Goal: Task Accomplishment & Management: Manage account settings

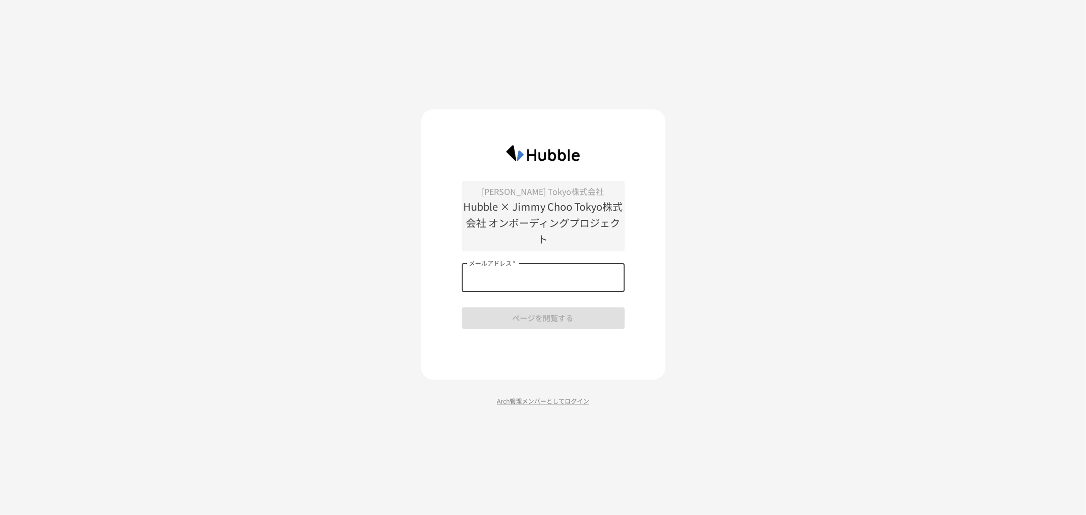
click at [554, 270] on input "メールアドレス   *" at bounding box center [543, 278] width 163 height 29
click at [526, 401] on p "Arch管理メンバーとしてログイン" at bounding box center [543, 401] width 244 height 10
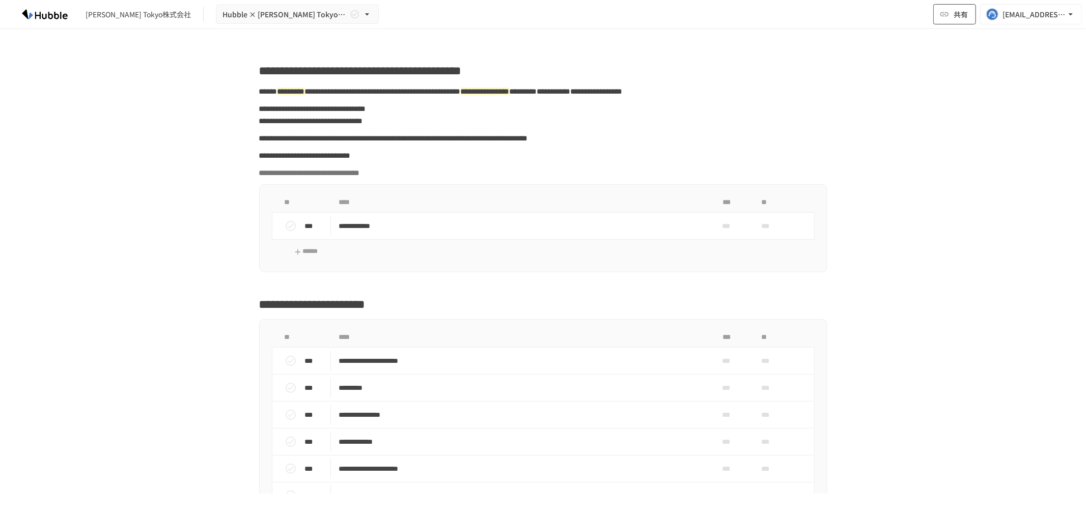
click at [949, 13] on icon "button" at bounding box center [945, 14] width 10 height 10
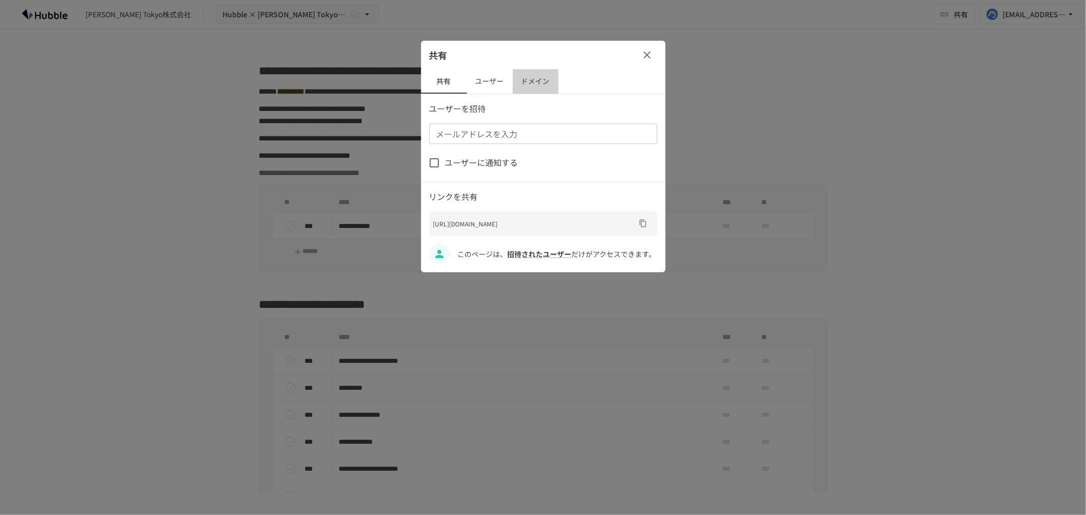
click at [529, 83] on button "ドメイン" at bounding box center [536, 81] width 46 height 24
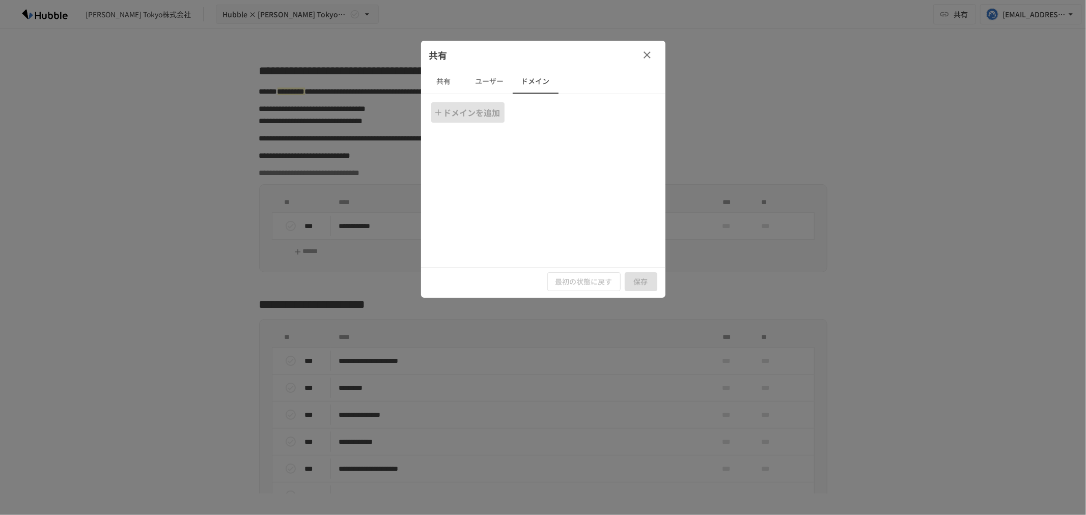
click at [435, 107] on icon "button" at bounding box center [438, 112] width 10 height 10
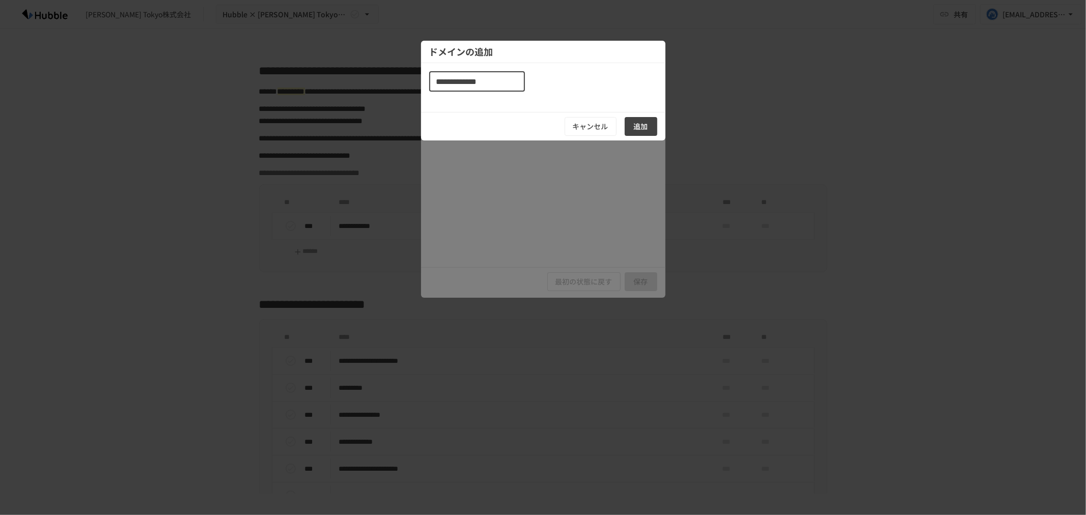
type input "**********"
click at [636, 125] on button "追加" at bounding box center [641, 126] width 33 height 19
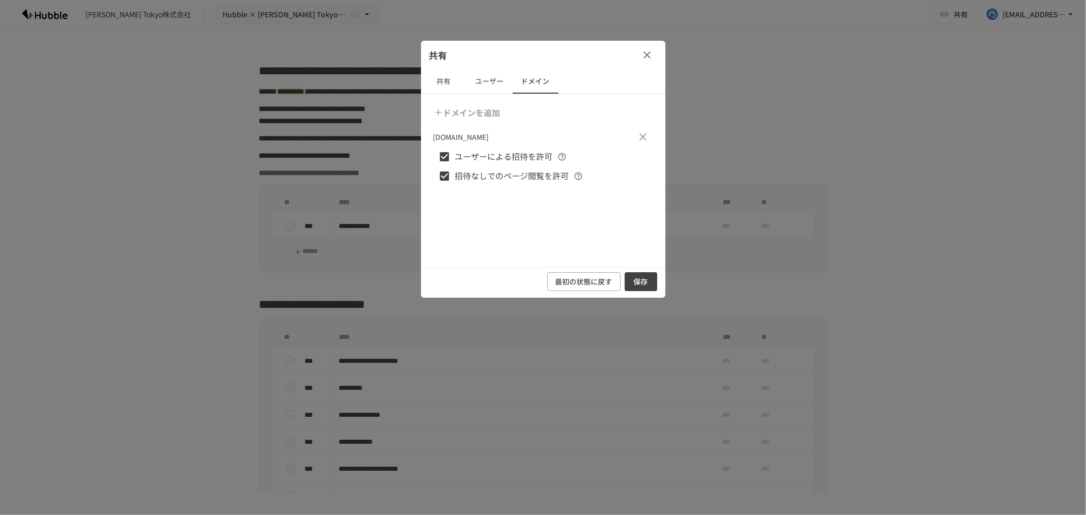
click at [637, 282] on button "保存" at bounding box center [641, 281] width 33 height 19
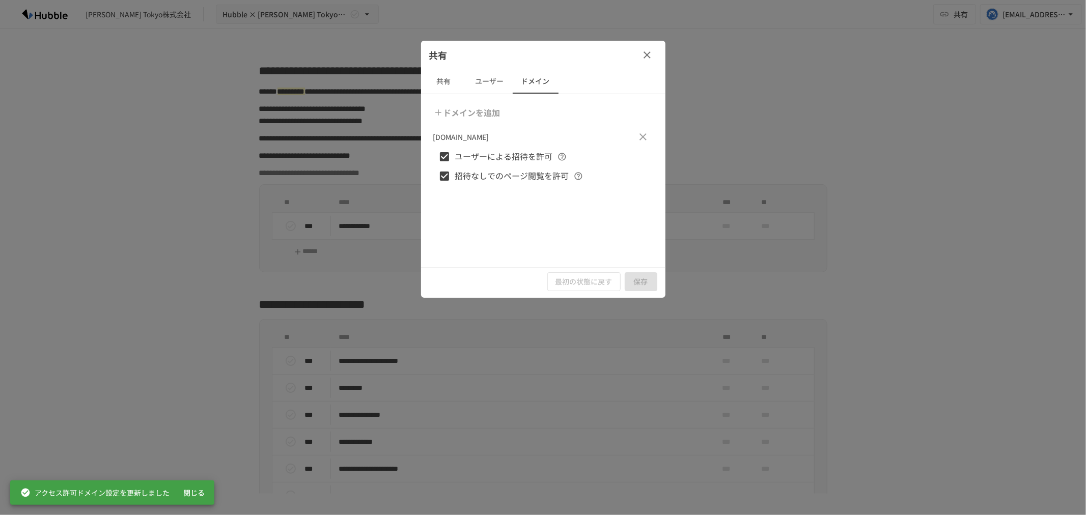
click at [648, 56] on icon "button" at bounding box center [647, 54] width 7 height 7
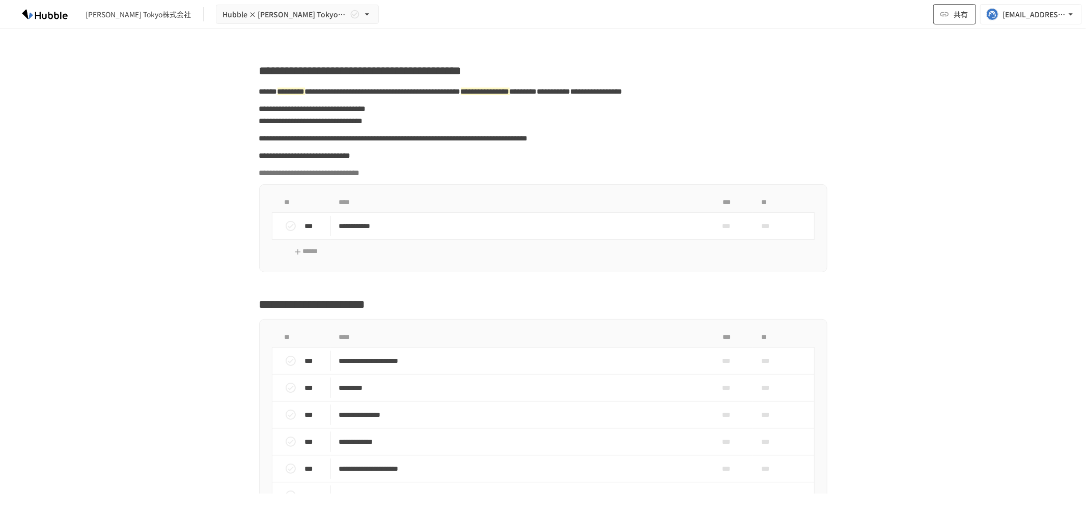
click at [945, 16] on icon "button" at bounding box center [945, 14] width 10 height 10
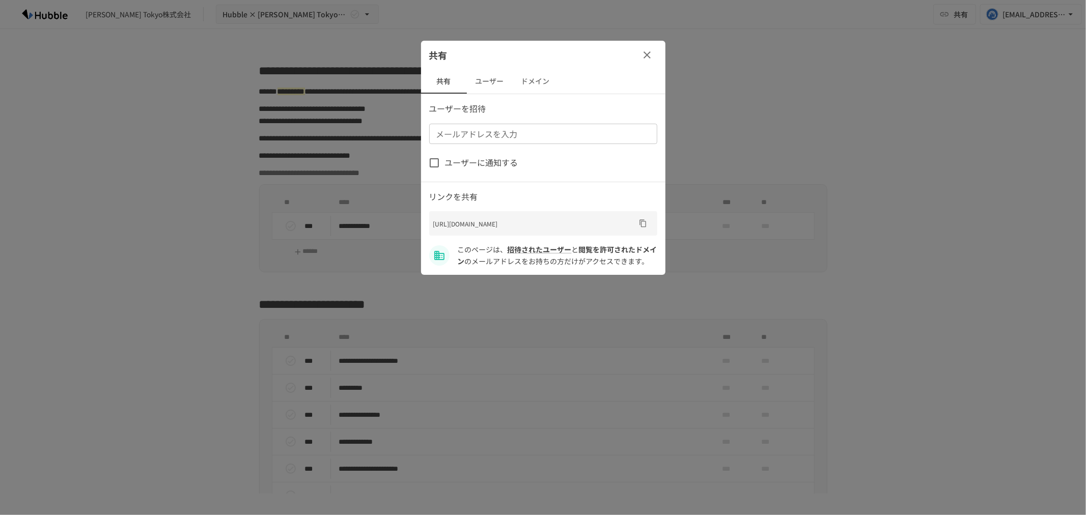
click at [498, 85] on button "ユーザー" at bounding box center [490, 81] width 46 height 24
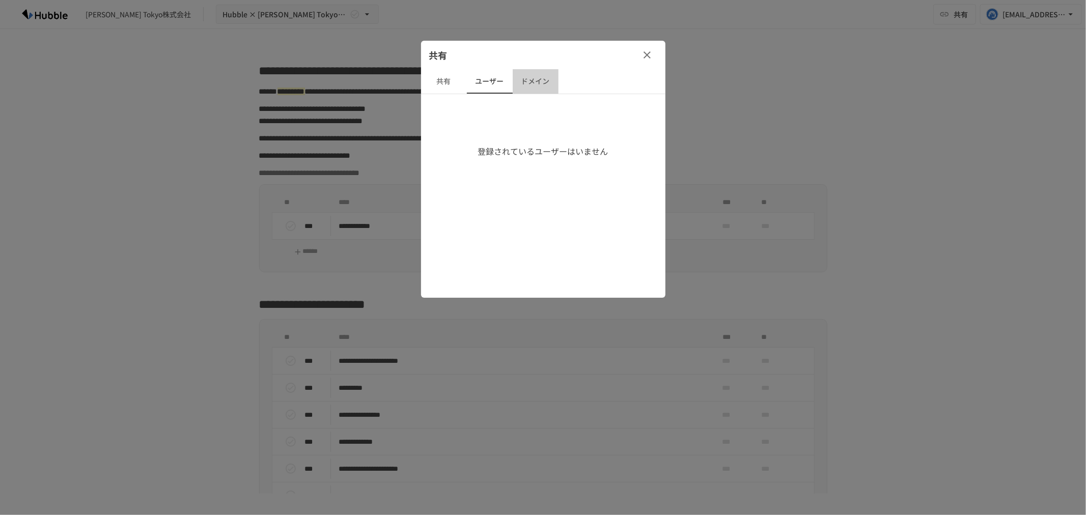
click at [542, 85] on button "ドメイン" at bounding box center [536, 81] width 46 height 24
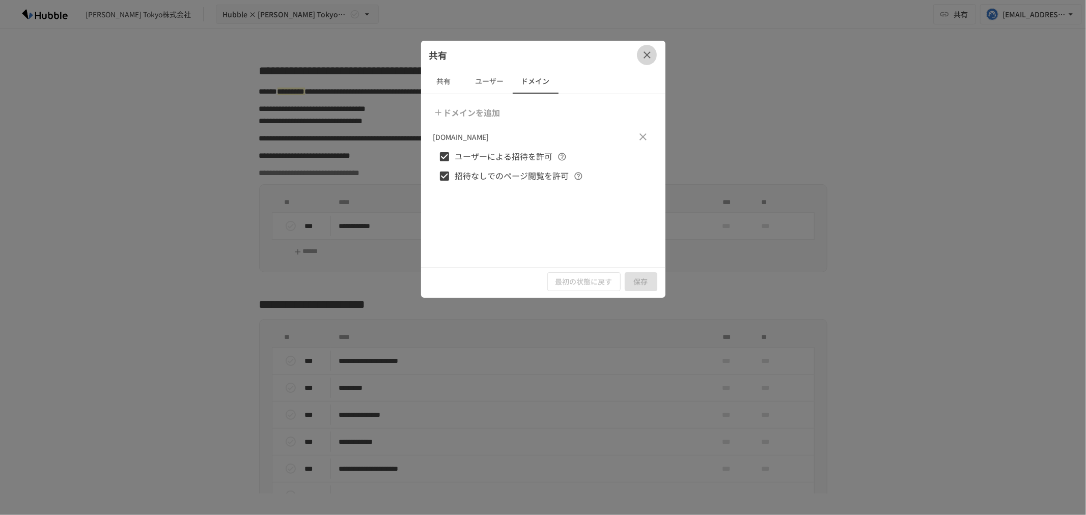
click at [644, 57] on icon "button" at bounding box center [647, 54] width 7 height 7
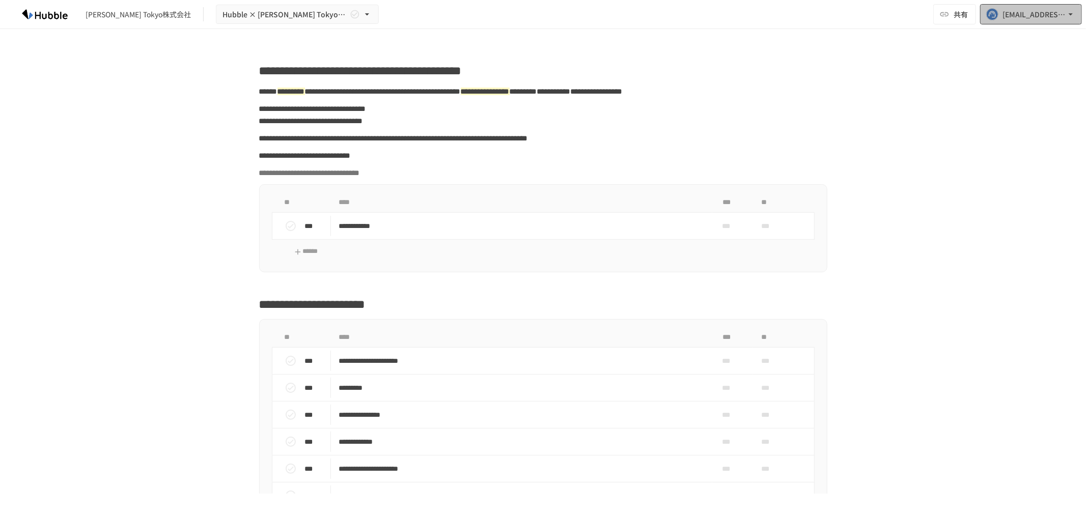
click at [1036, 14] on div "[EMAIL_ADDRESS][DOMAIN_NAME]" at bounding box center [1034, 14] width 63 height 13
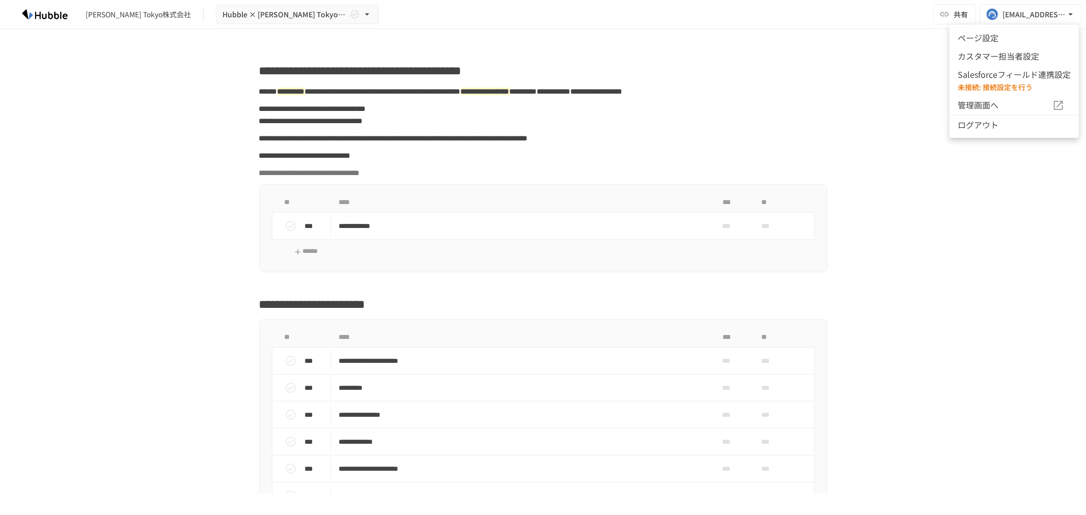
click at [847, 56] on div at bounding box center [543, 257] width 1086 height 515
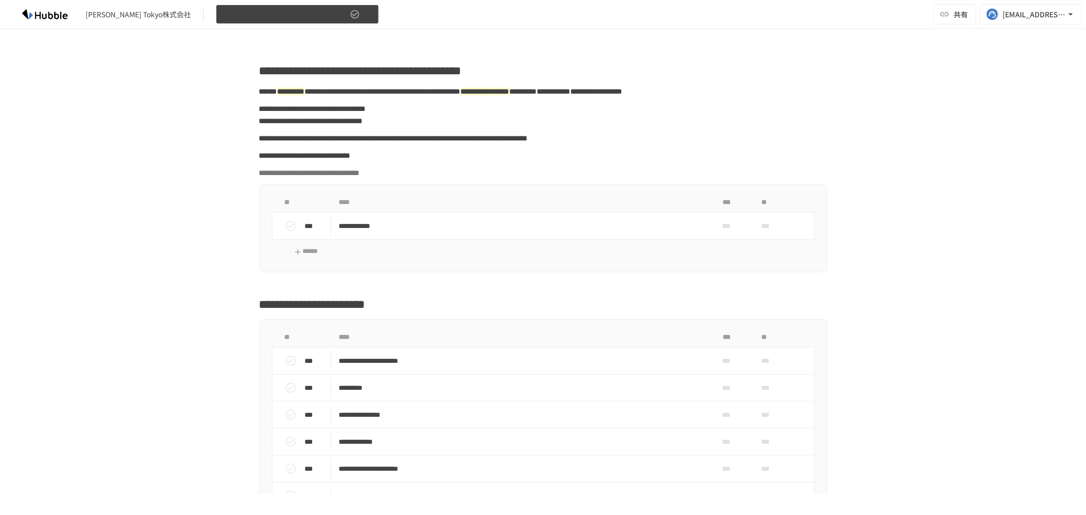
click at [347, 20] on button "Hubble × [PERSON_NAME] Tokyo株式会社 オンボーディングプロジェクト" at bounding box center [297, 15] width 163 height 20
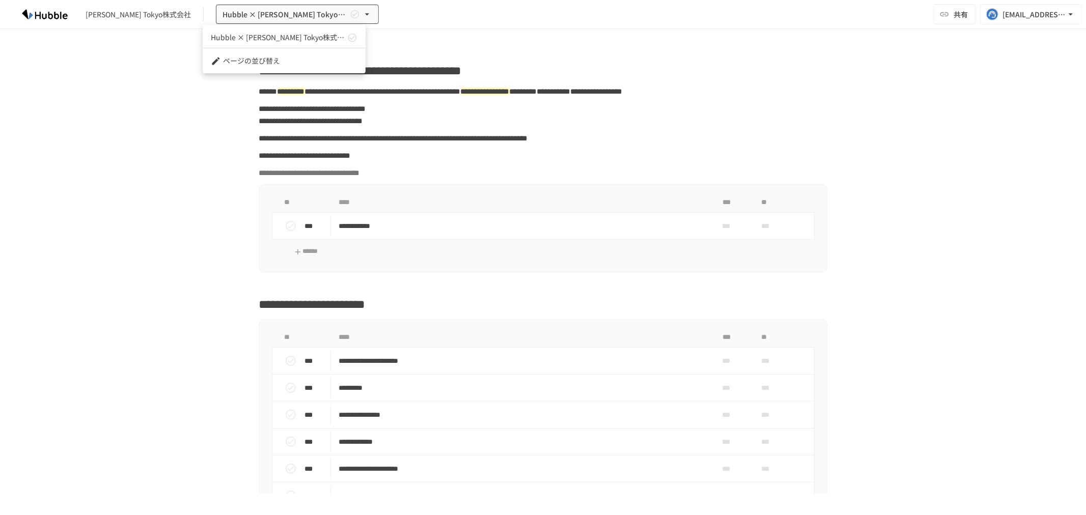
click at [457, 25] on div at bounding box center [543, 257] width 1086 height 515
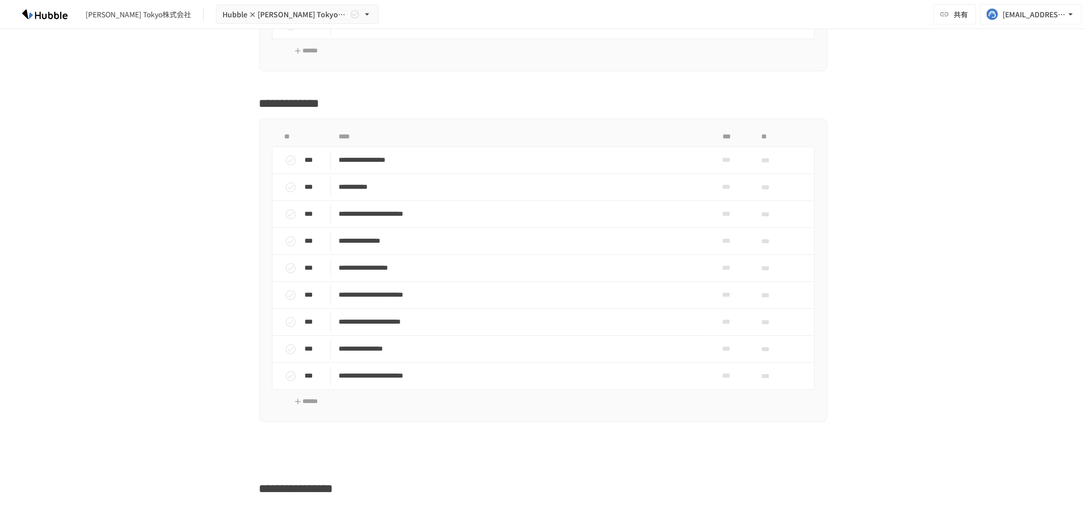
scroll to position [1320, 0]
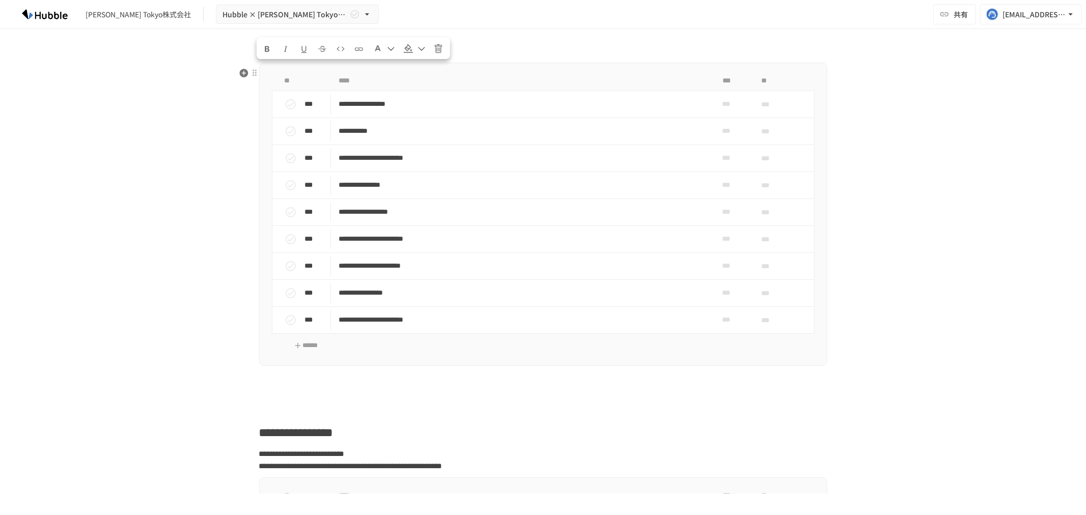
drag, startPoint x: 423, startPoint y: 75, endPoint x: 259, endPoint y: 77, distance: 164.5
click at [260, 58] on h2 "**********" at bounding box center [543, 47] width 568 height 20
copy span "**********"
